Goal: Task Accomplishment & Management: Use online tool/utility

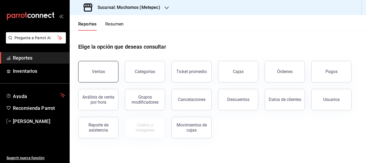
click at [100, 77] on button "Ventas" at bounding box center [98, 71] width 40 height 21
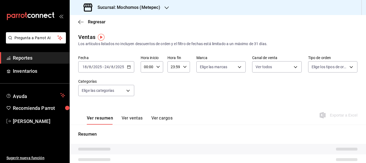
type input "PARROT,UBER_EATS,RAPPI,DIDI_FOOD,ONLINE"
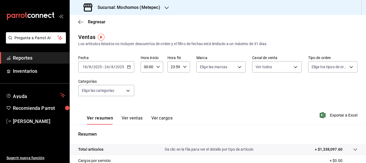
click at [86, 67] on input "18" at bounding box center [84, 67] width 5 height 4
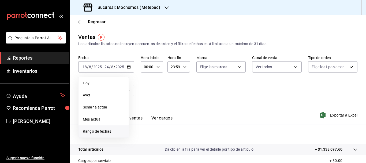
click at [100, 132] on span "Rango de fechas" at bounding box center [104, 131] width 42 height 6
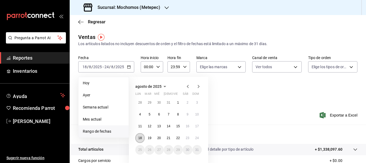
click at [139, 137] on abbr "18" at bounding box center [139, 138] width 3 height 4
click at [178, 139] on abbr "22" at bounding box center [178, 138] width 3 height 4
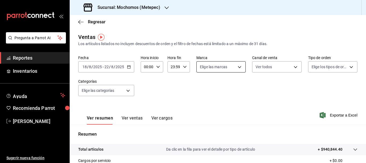
click at [200, 66] on body "Pregunta a Parrot AI Reportes Inventarios Ayuda Recomienda Parrot [PERSON_NAME]…" at bounding box center [183, 81] width 366 height 163
click at [200, 88] on input "checkbox" at bounding box center [201, 87] width 5 height 5
checkbox input "true"
type input "2365f74e-aa6b-4392-bdf2-72765591bddf"
checkbox input "true"
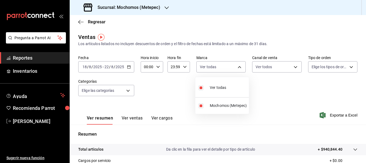
click at [276, 68] on div at bounding box center [183, 81] width 366 height 163
click at [276, 68] on div "Ver todas Mochomos (Metepec)" at bounding box center [183, 81] width 366 height 163
click at [276, 68] on body "Pregunta a Parrot AI Reportes Inventarios Ayuda Recomienda Parrot [PERSON_NAME]…" at bounding box center [183, 81] width 366 height 163
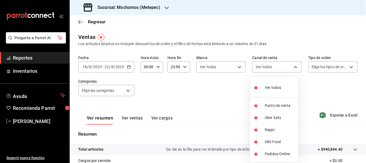
click at [323, 67] on div at bounding box center [183, 81] width 366 height 163
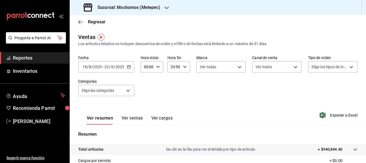
click at [323, 67] on body "Pregunta a Parrot AI Reportes Inventarios Ayuda Recomienda Parrot [PERSON_NAME]…" at bounding box center [183, 81] width 366 height 163
click at [313, 87] on input "checkbox" at bounding box center [311, 87] width 5 height 5
checkbox input "true"
type input "3a236ed8-2e24-47ca-8e59-ead494492482,da8509e8-5fca-4f62-958e-973104937870,EXTER…"
checkbox input "true"
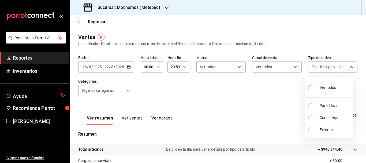
checkbox input "true"
click at [105, 93] on div at bounding box center [183, 81] width 366 height 163
click at [105, 93] on body "Pregunta a Parrot AI Reportes Inventarios Ayuda Recomienda Parrot [PERSON_NAME]…" at bounding box center [183, 81] width 366 height 163
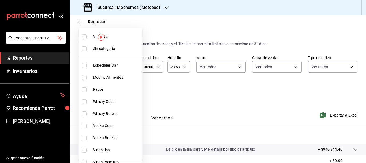
click at [83, 49] on input "checkbox" at bounding box center [84, 48] width 5 height 5
checkbox input "true"
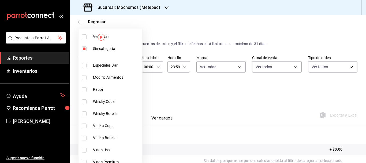
click at [84, 35] on input "checkbox" at bounding box center [84, 36] width 5 height 5
checkbox input "true"
type input "c9cbc288-c827-488d-81f5-370afefb1912,46081463-7037-4dd2-a9ab-e56ff6a8fa7c,bf958…"
checkbox input "true"
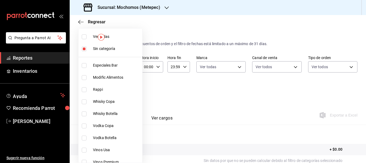
checkbox input "true"
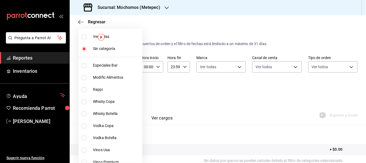
checkbox input "true"
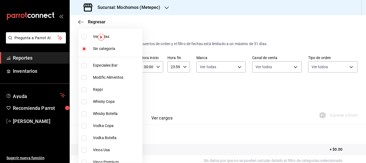
checkbox input "true"
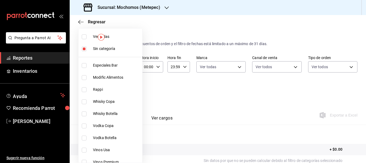
checkbox input "true"
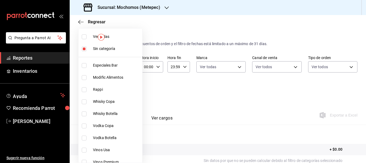
checkbox input "true"
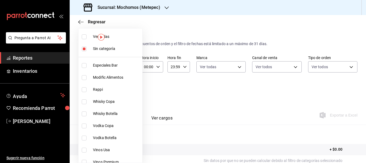
checkbox input "true"
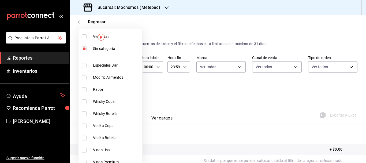
checkbox input "true"
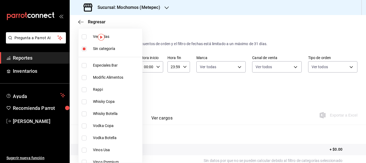
checkbox input "true"
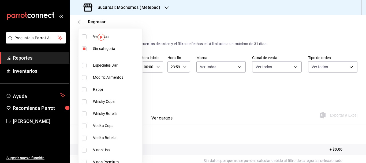
checkbox input "true"
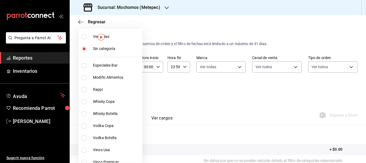
checkbox input "true"
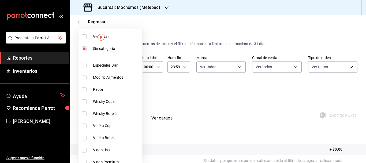
checkbox input "true"
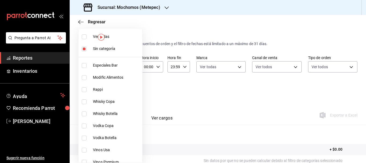
checkbox input "true"
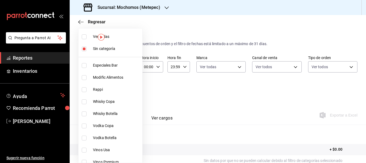
checkbox input "true"
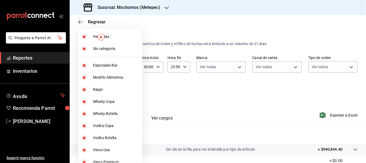
click at [231, 128] on div at bounding box center [183, 81] width 366 height 163
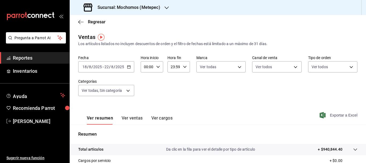
click at [332, 117] on span "Exportar a Excel" at bounding box center [339, 115] width 37 height 6
click at [345, 116] on span "Exportar a Excel" at bounding box center [339, 115] width 37 height 6
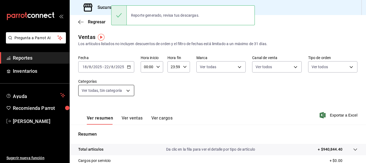
click at [122, 93] on body "Pregunta a Parrot AI Reportes Inventarios Ayuda Recomienda Parrot [PERSON_NAME]…" at bounding box center [183, 81] width 366 height 163
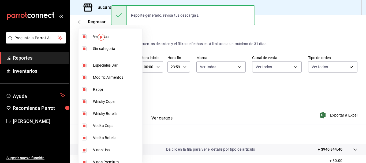
click at [222, 114] on div at bounding box center [183, 81] width 366 height 163
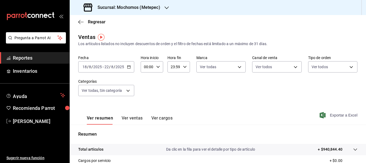
click at [344, 114] on span "Exportar a Excel" at bounding box center [339, 115] width 37 height 6
click at [84, 63] on div "[DATE] [DATE] - [DATE] [DATE]" at bounding box center [106, 66] width 56 height 11
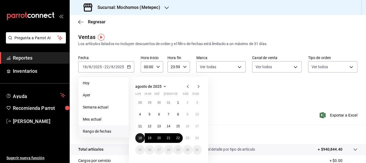
click at [140, 138] on abbr "18" at bounding box center [139, 138] width 3 height 4
click at [197, 139] on abbr "24" at bounding box center [197, 138] width 3 height 4
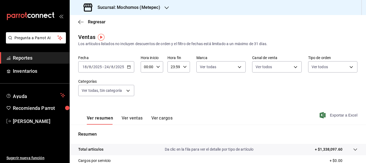
click at [329, 113] on span "Exportar a Excel" at bounding box center [339, 115] width 37 height 6
click at [85, 69] on input "18" at bounding box center [84, 67] width 5 height 4
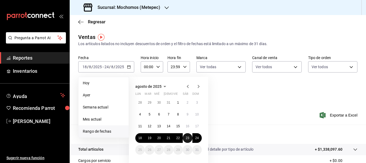
click at [185, 137] on button "23" at bounding box center [187, 138] width 9 height 10
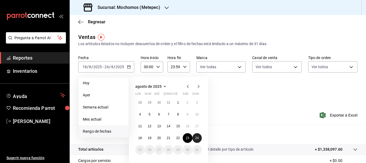
click at [195, 137] on button "24" at bounding box center [197, 138] width 9 height 10
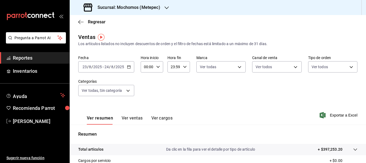
click at [344, 112] on div "Ver resumen Ver ventas Ver cargos Exportar a Excel" at bounding box center [218, 113] width 297 height 22
click at [339, 116] on span "Exportar a Excel" at bounding box center [339, 115] width 37 height 6
